Goal: Check status: Check status

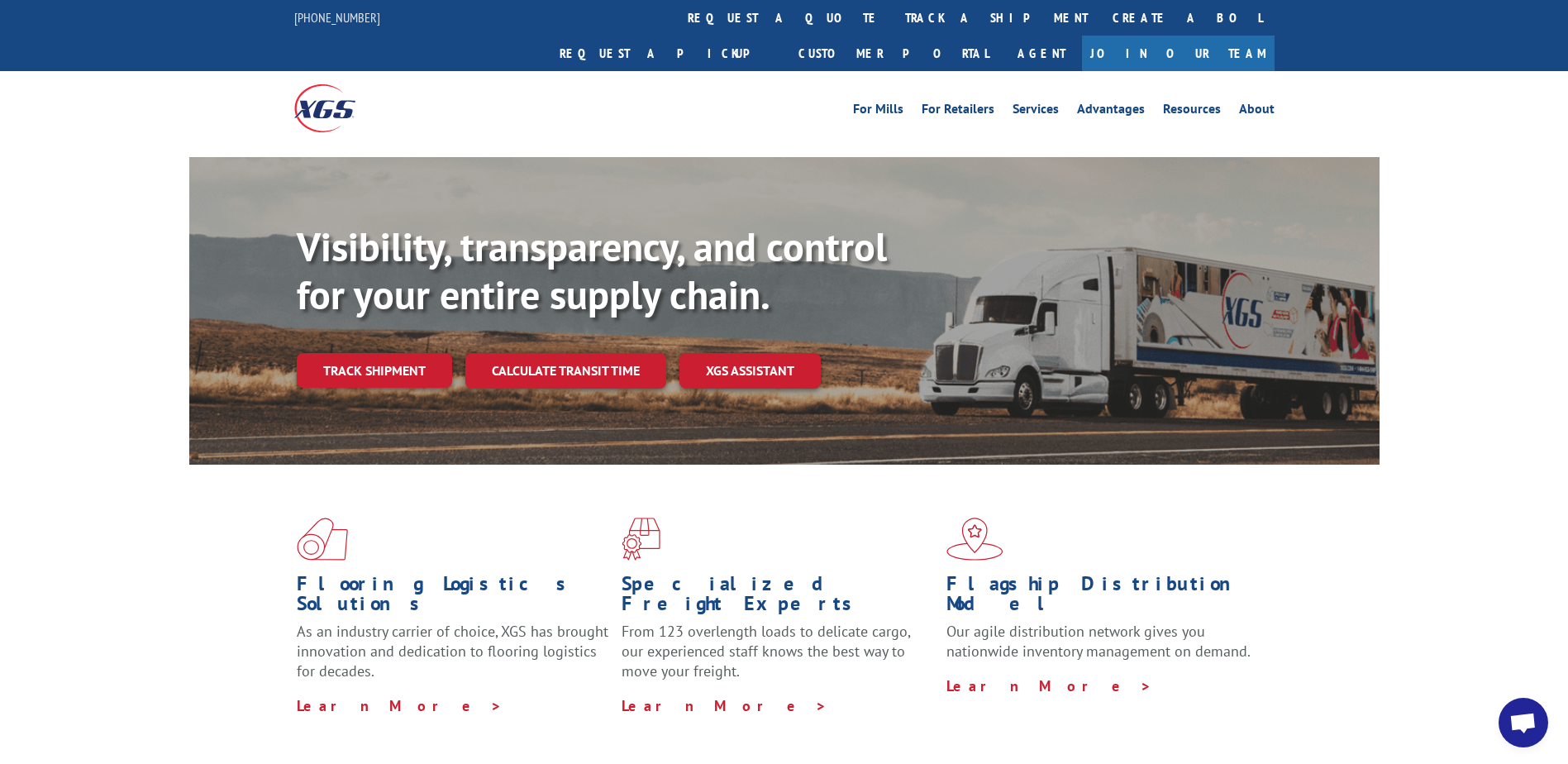
click at [348, 353] on link "Track shipment" at bounding box center [375, 370] width 156 height 35
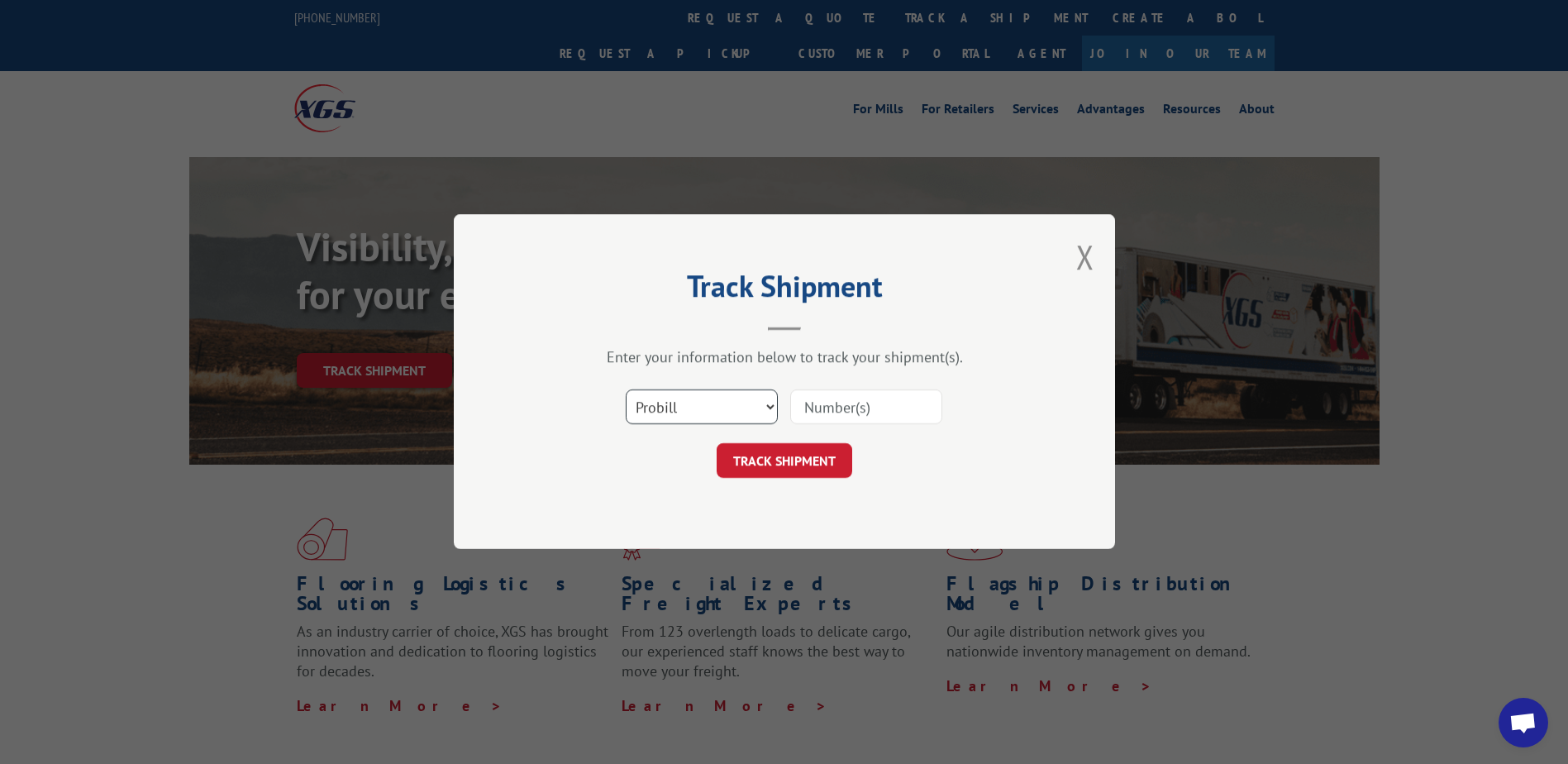
click at [682, 396] on select "Select category... Probill BOL PO" at bounding box center [702, 407] width 152 height 35
select select "bol"
click at [626, 390] on select "Select category... Probill BOL PO" at bounding box center [702, 407] width 152 height 35
click at [907, 407] on input at bounding box center [866, 407] width 152 height 35
click at [865, 412] on input at bounding box center [866, 407] width 152 height 35
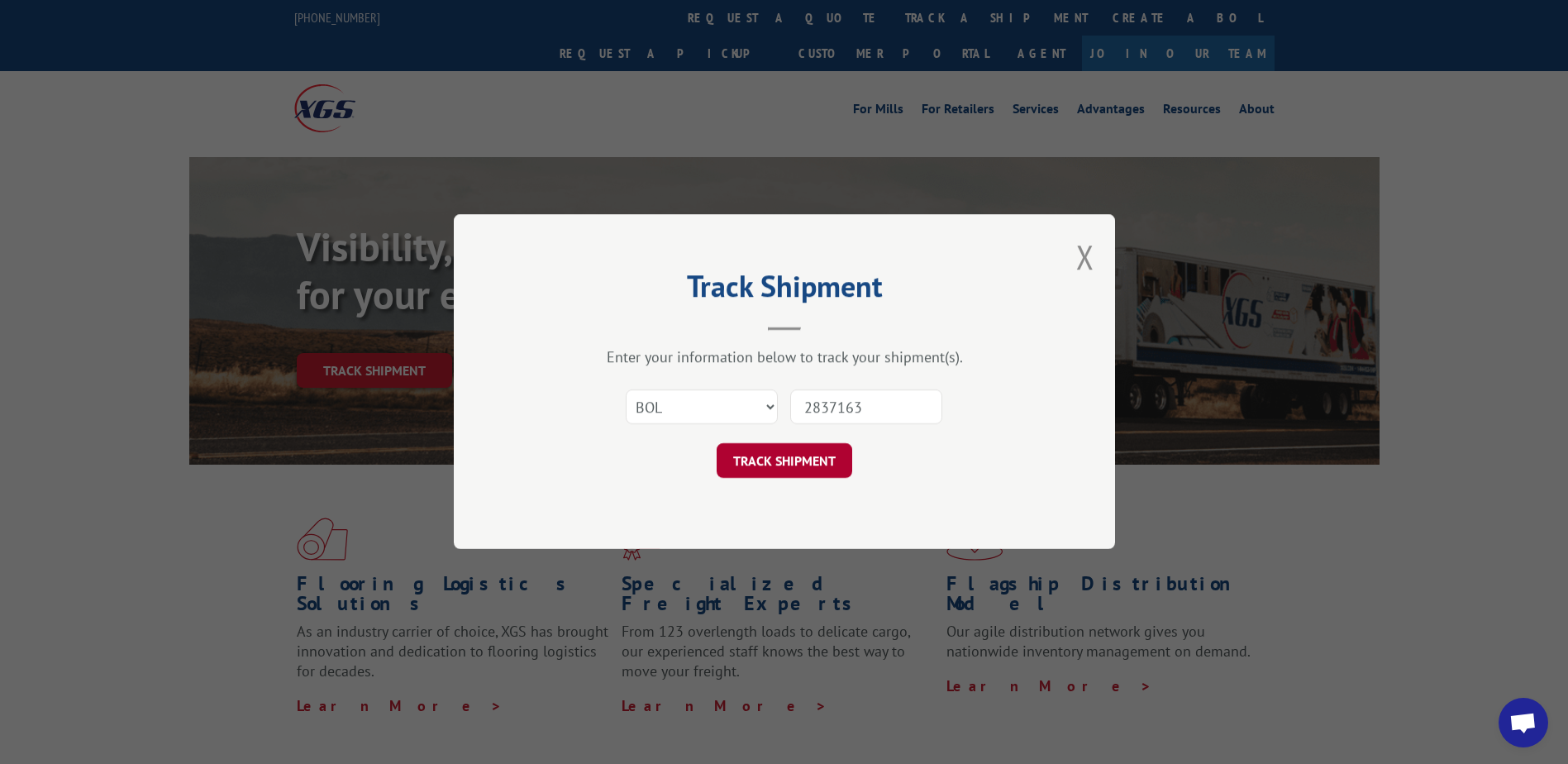
type input "2837163"
click at [805, 468] on button "TRACK SHIPMENT" at bounding box center [784, 460] width 136 height 35
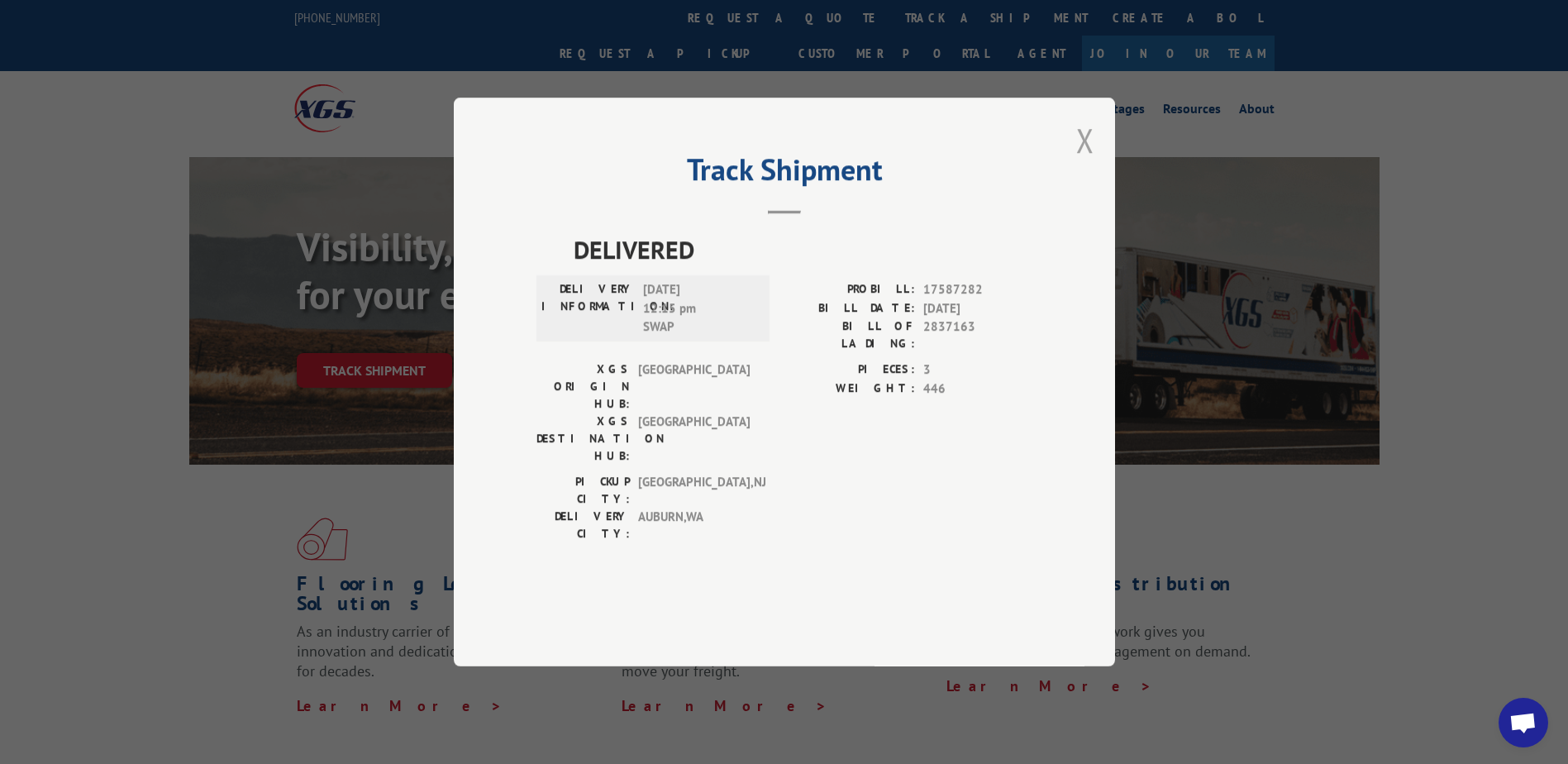
click at [1083, 162] on button "Close modal" at bounding box center [1085, 140] width 18 height 43
